Goal: Information Seeking & Learning: Learn about a topic

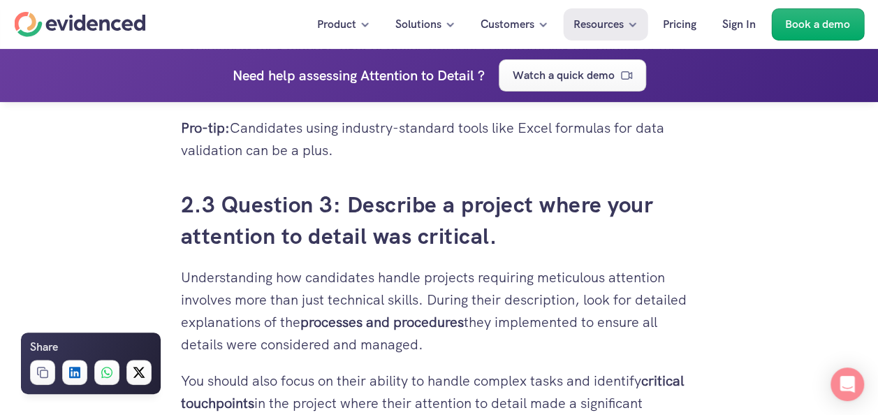
scroll to position [2849, 0]
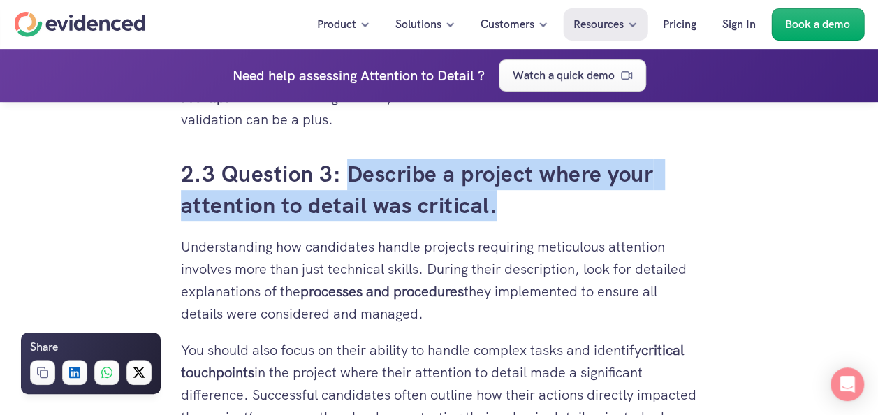
drag, startPoint x: 349, startPoint y: 177, endPoint x: 506, endPoint y: 212, distance: 160.9
click at [506, 212] on h3 "2.3 Question 3: Describe a project where your attention to detail was critical." at bounding box center [439, 189] width 517 height 63
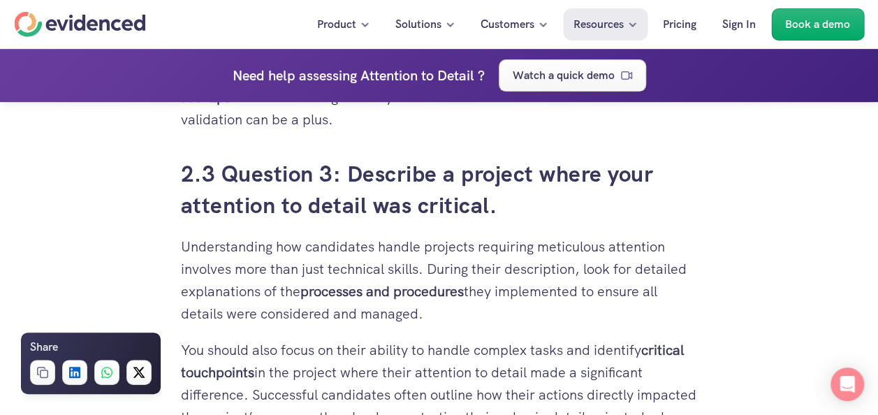
click at [342, 295] on strong "processes and procedures" at bounding box center [381, 291] width 163 height 18
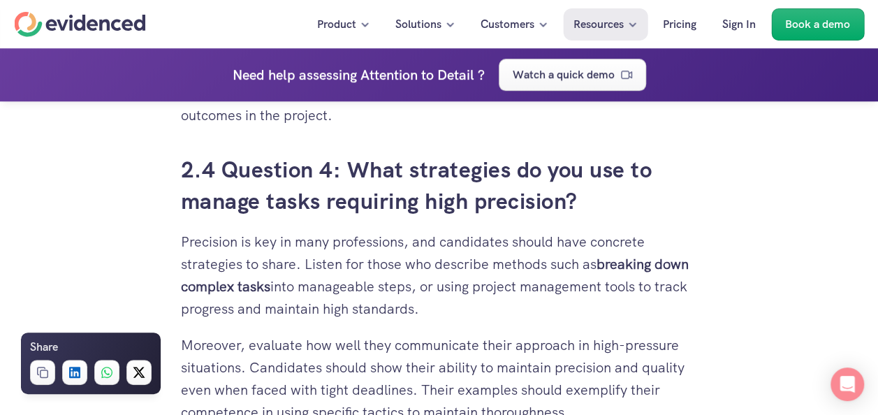
scroll to position [3240, 0]
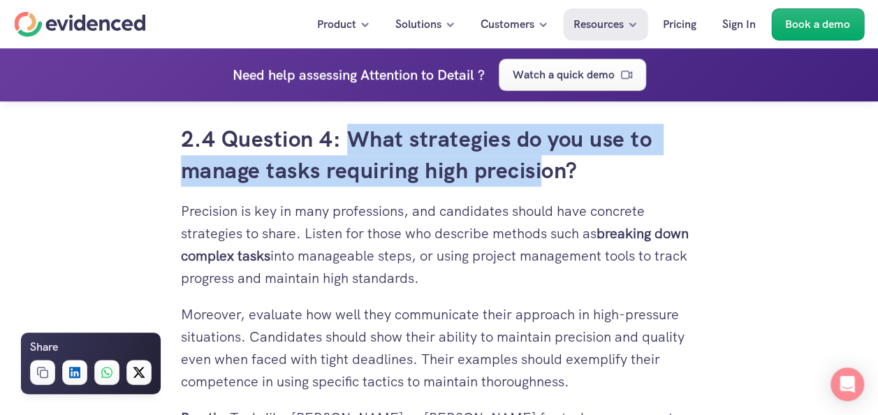
drag, startPoint x: 355, startPoint y: 156, endPoint x: 545, endPoint y: 185, distance: 192.7
click at [545, 185] on h3 "2.4 Question 4: What strategies do you use to manage tasks requiring high preci…" at bounding box center [439, 155] width 517 height 63
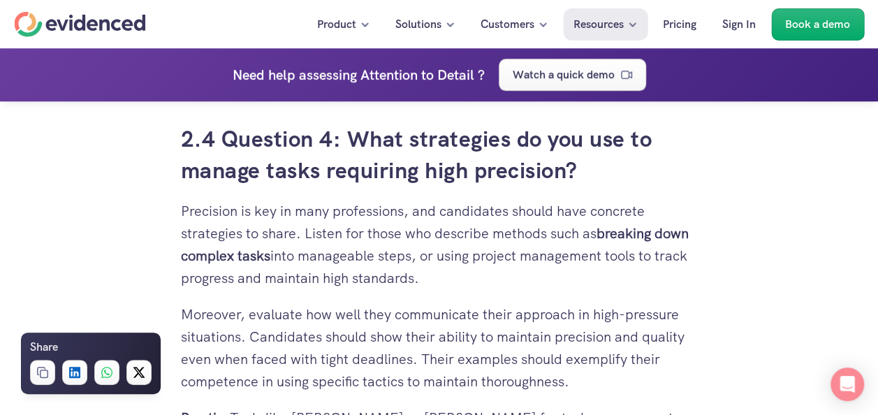
drag, startPoint x: 545, startPoint y: 185, endPoint x: 438, endPoint y: 237, distance: 119.6
click at [438, 237] on p "Precision is key in many professions, and candidates should have concrete strat…" at bounding box center [439, 244] width 517 height 89
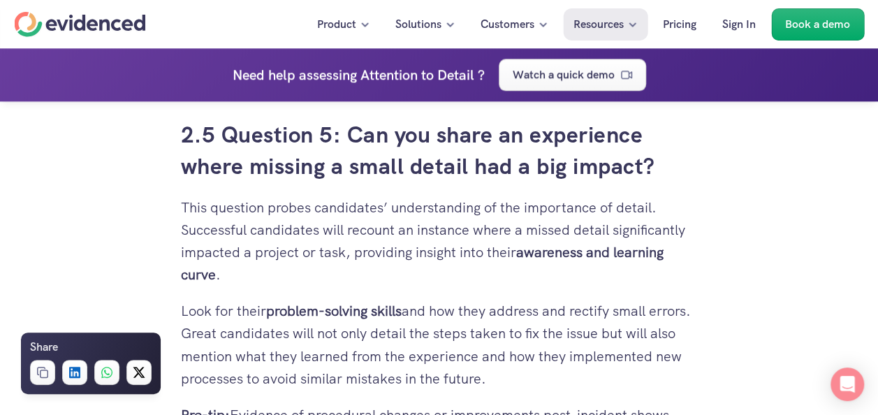
scroll to position [3603, 0]
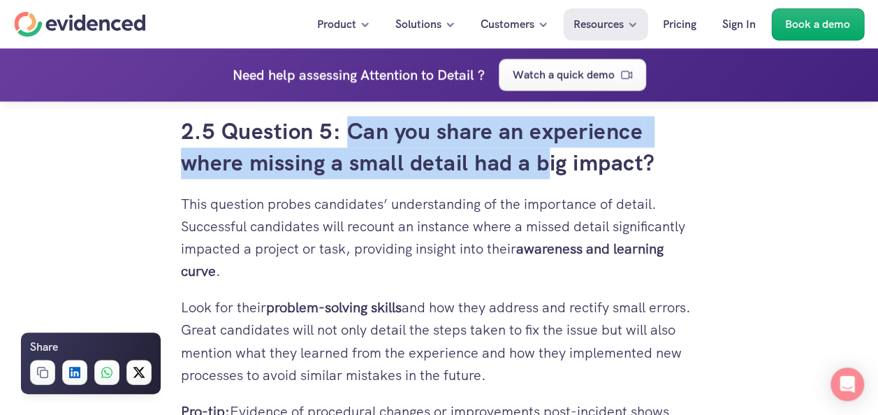
drag, startPoint x: 348, startPoint y: 150, endPoint x: 550, endPoint y: 182, distance: 204.2
click at [550, 179] on h3 "2.5 Question 5: Can you share an experience where missing a small detail had a …" at bounding box center [439, 147] width 517 height 63
drag, startPoint x: 550, startPoint y: 182, endPoint x: 476, endPoint y: 200, distance: 76.4
click at [476, 179] on h3 "2.5 Question 5: Can you share an experience where missing a small detail had a …" at bounding box center [439, 147] width 517 height 63
click at [441, 154] on h3 "2.5 Question 5: Can you share an experience where missing a small detail had a …" at bounding box center [439, 147] width 517 height 63
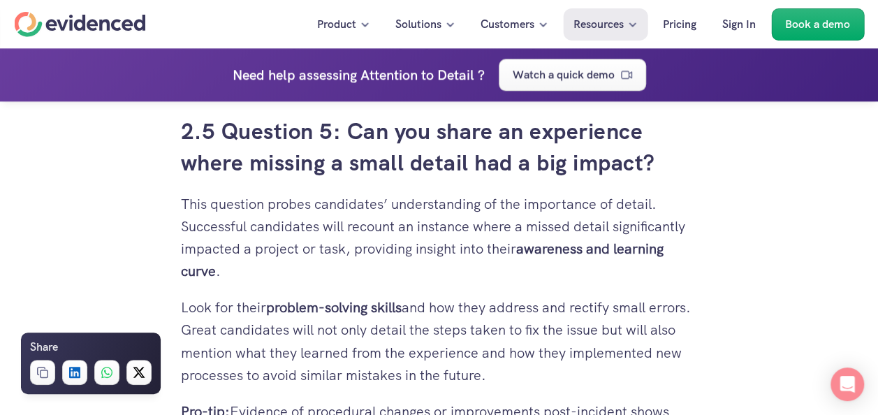
click at [355, 152] on h3 "2.5 Question 5: Can you share an experience where missing a small detail had a …" at bounding box center [439, 147] width 517 height 63
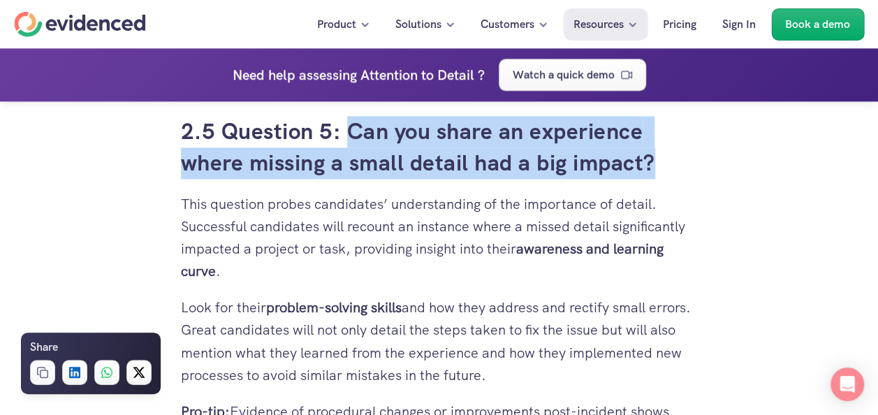
drag, startPoint x: 350, startPoint y: 156, endPoint x: 652, endPoint y: 180, distance: 303.2
click at [652, 179] on h3 "2.5 Question 5: Can you share an experience where missing a small detail had a …" at bounding box center [439, 147] width 517 height 63
click at [504, 168] on h3 "2.5 Question 5: Can you share an experience where missing a small detail had a …" at bounding box center [439, 147] width 517 height 63
drag, startPoint x: 345, startPoint y: 151, endPoint x: 663, endPoint y: 186, distance: 320.3
click at [663, 179] on h3 "2.5 Question 5: Can you share an experience where missing a small detail had a …" at bounding box center [439, 147] width 517 height 63
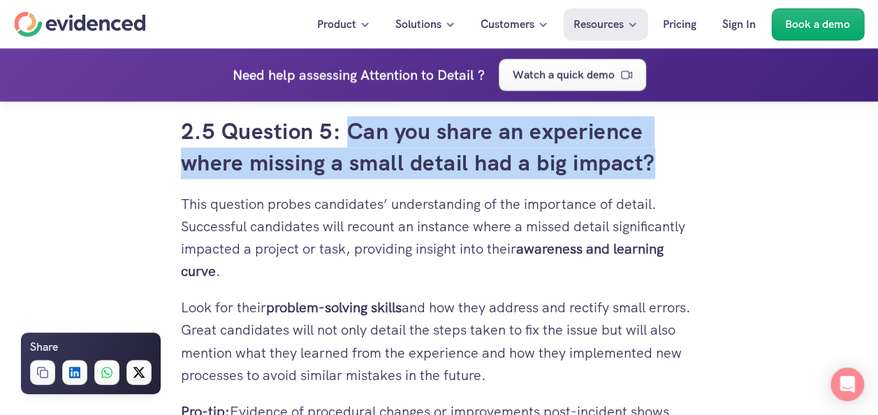
copy h3 "Can you share an experience where missing a small detail had a big impact?"
